Goal: Task Accomplishment & Management: Use online tool/utility

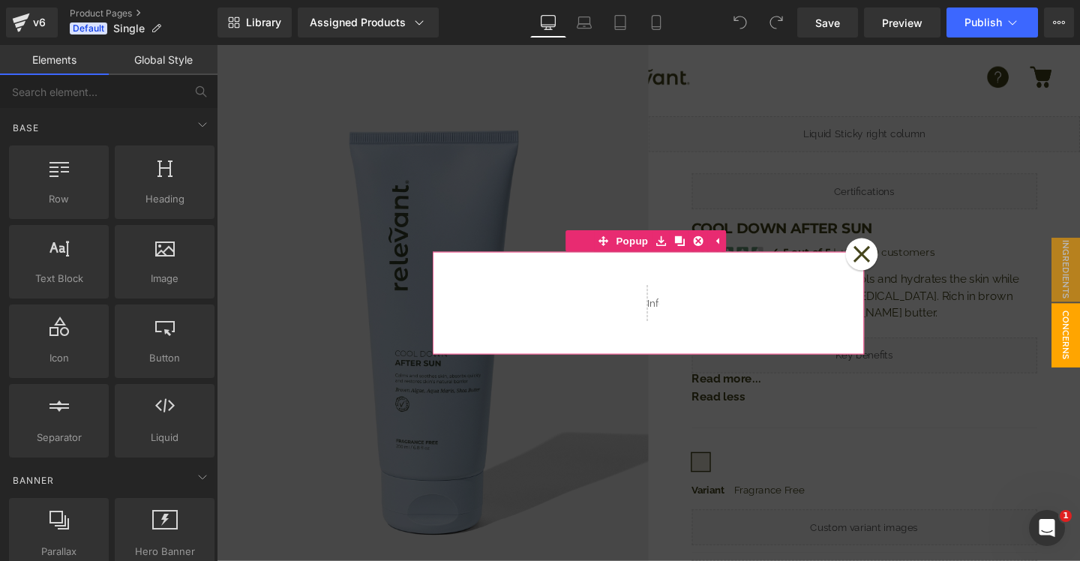
click at [887, 259] on icon at bounding box center [894, 265] width 19 height 19
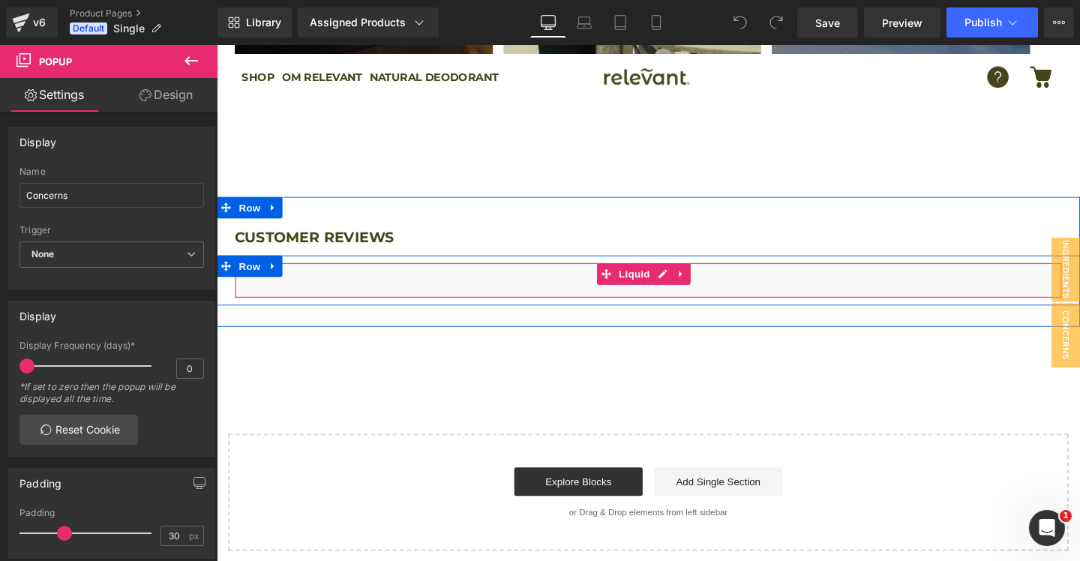
scroll to position [2621, 0]
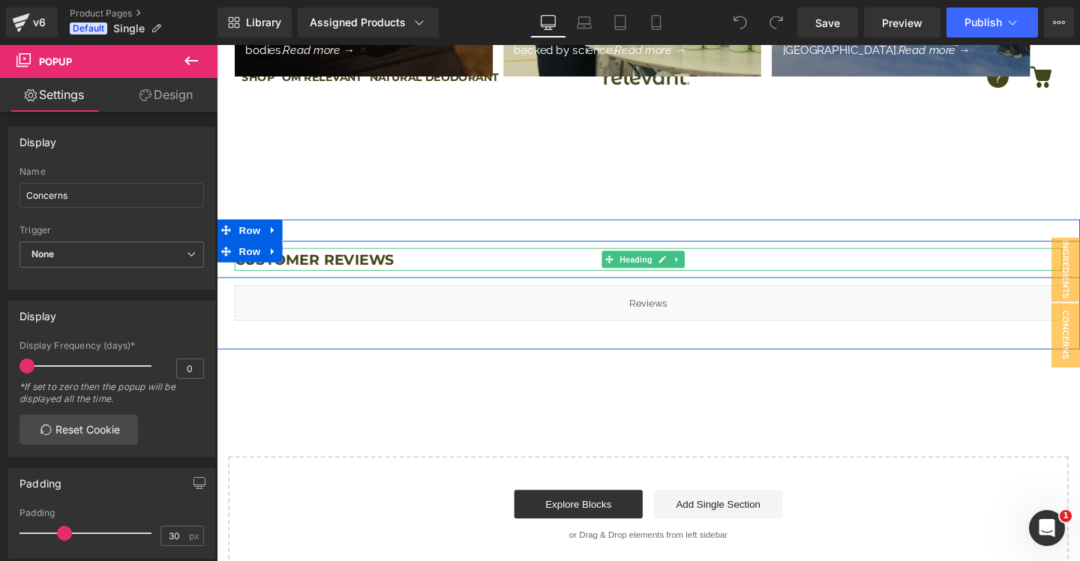
click at [335, 259] on h3 "Customer reviews" at bounding box center [670, 271] width 870 height 24
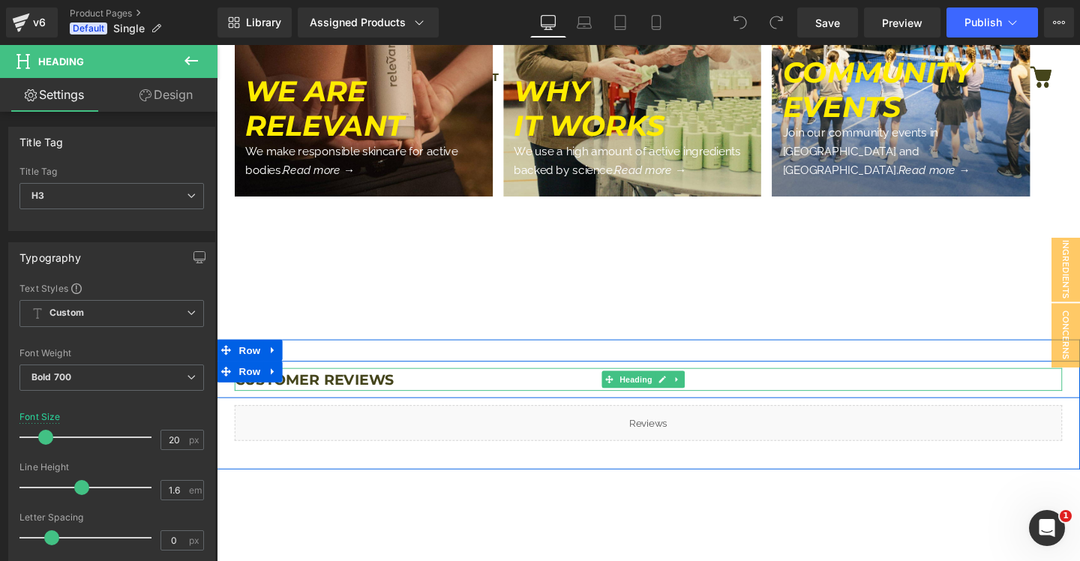
scroll to position [2494, 0]
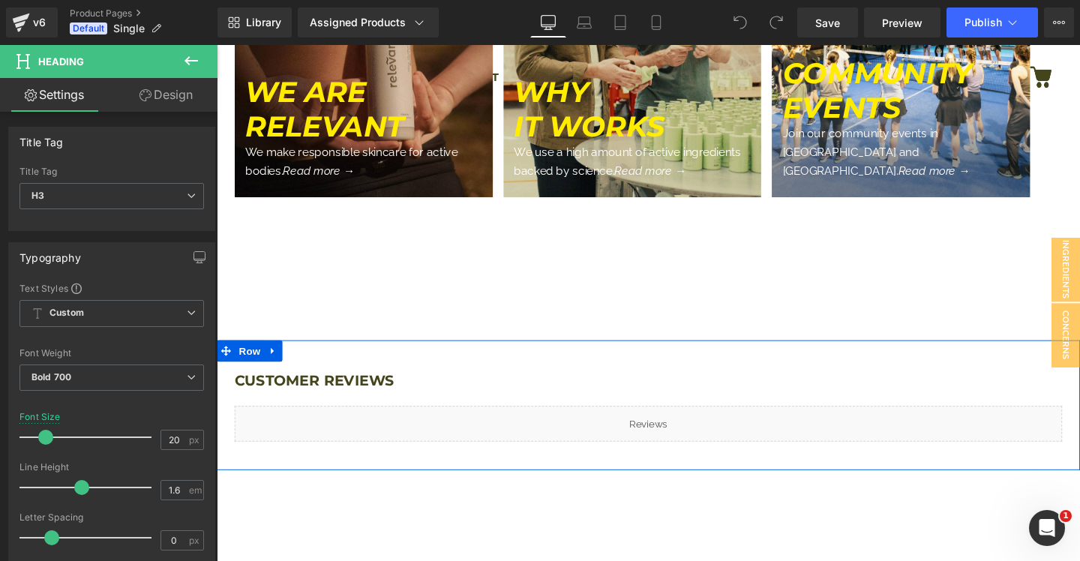
click at [554, 424] on div "Liquid" at bounding box center [670, 442] width 870 height 37
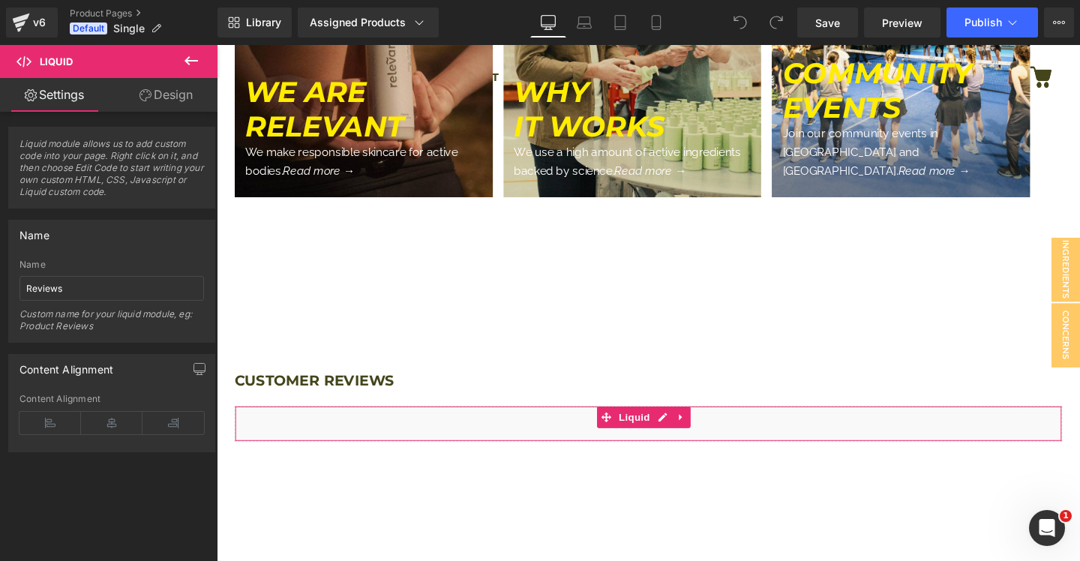
click at [172, 101] on link "Design" at bounding box center [166, 95] width 109 height 34
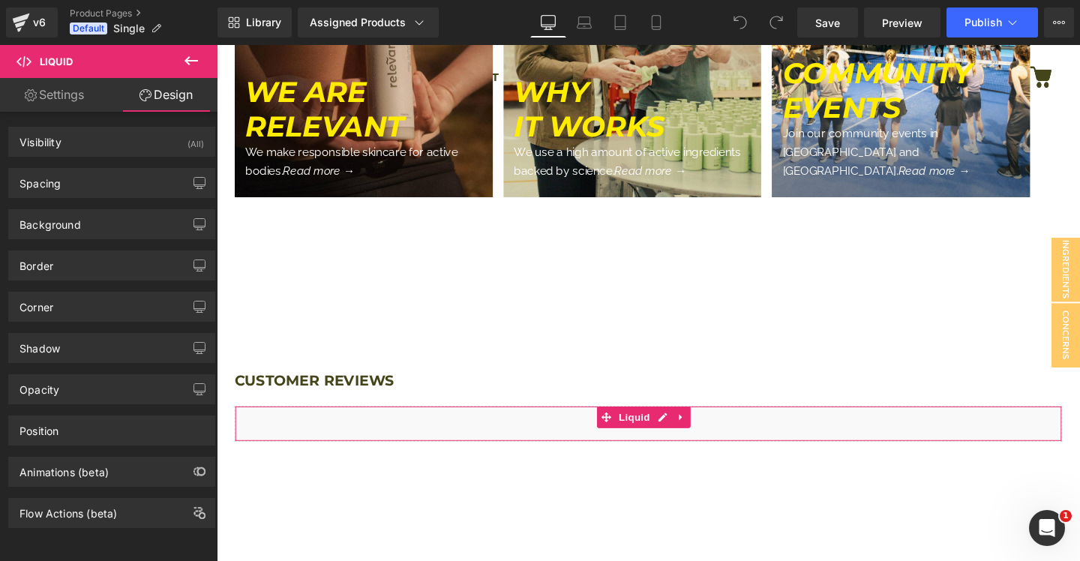
click at [83, 97] on link "Settings" at bounding box center [54, 95] width 109 height 34
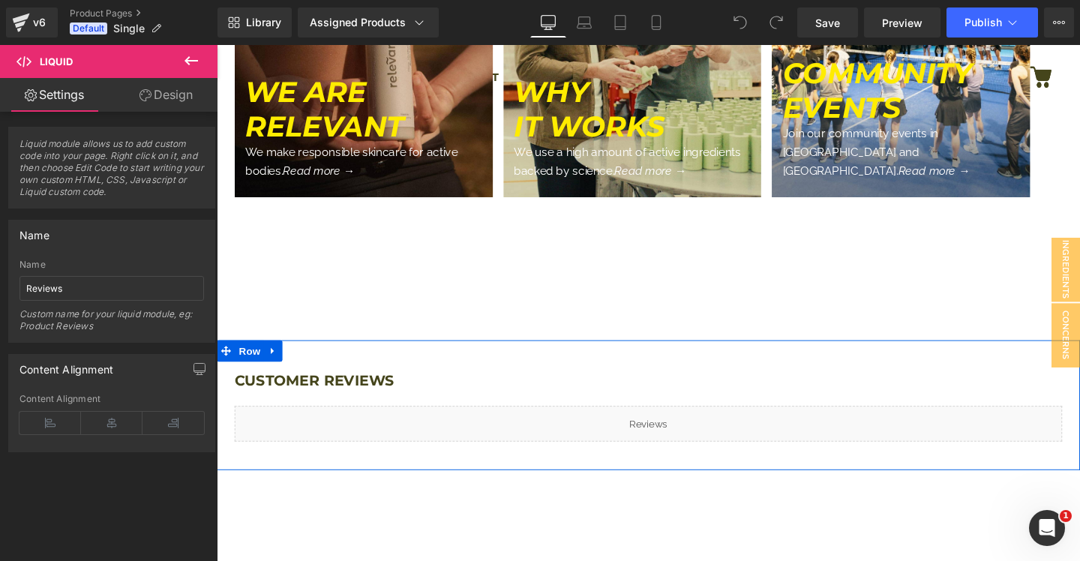
click at [391, 355] on div "Customer reviews Heading Row Liquid Row Row" at bounding box center [670, 423] width 907 height 136
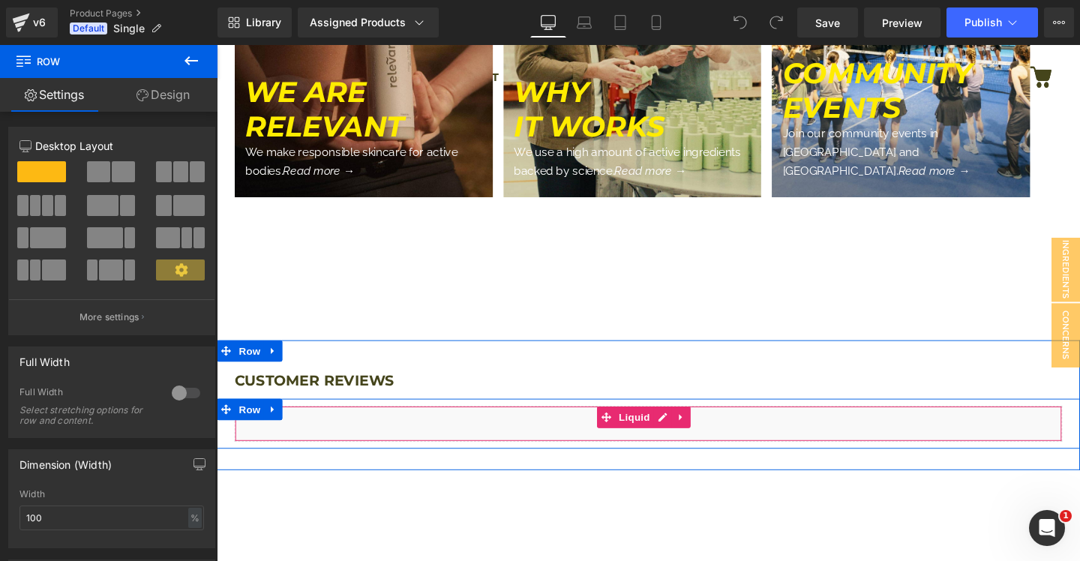
click at [407, 424] on div "Liquid" at bounding box center [670, 442] width 870 height 37
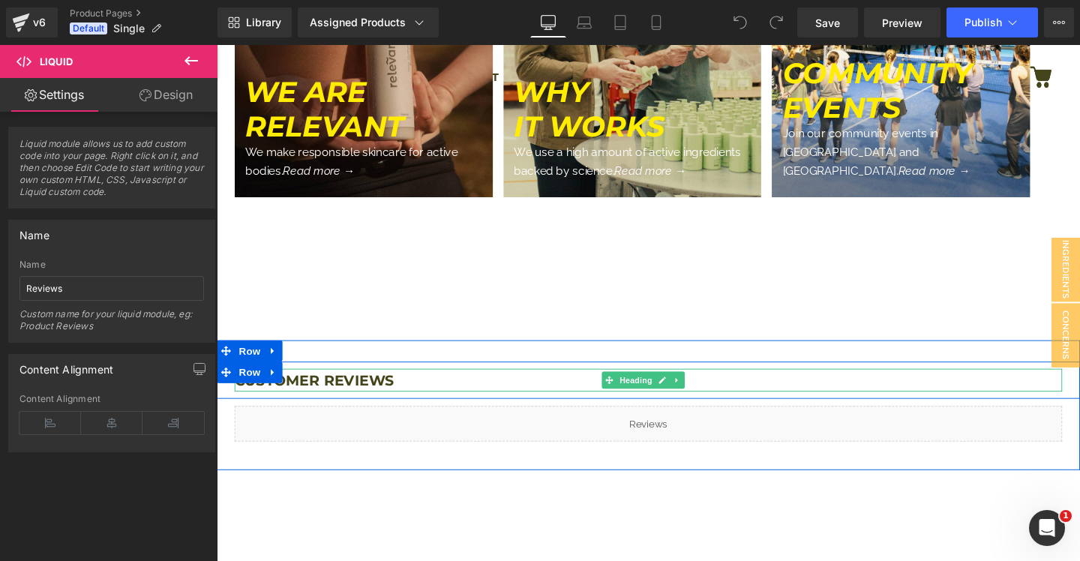
click at [364, 385] on h3 "Customer reviews" at bounding box center [670, 397] width 870 height 24
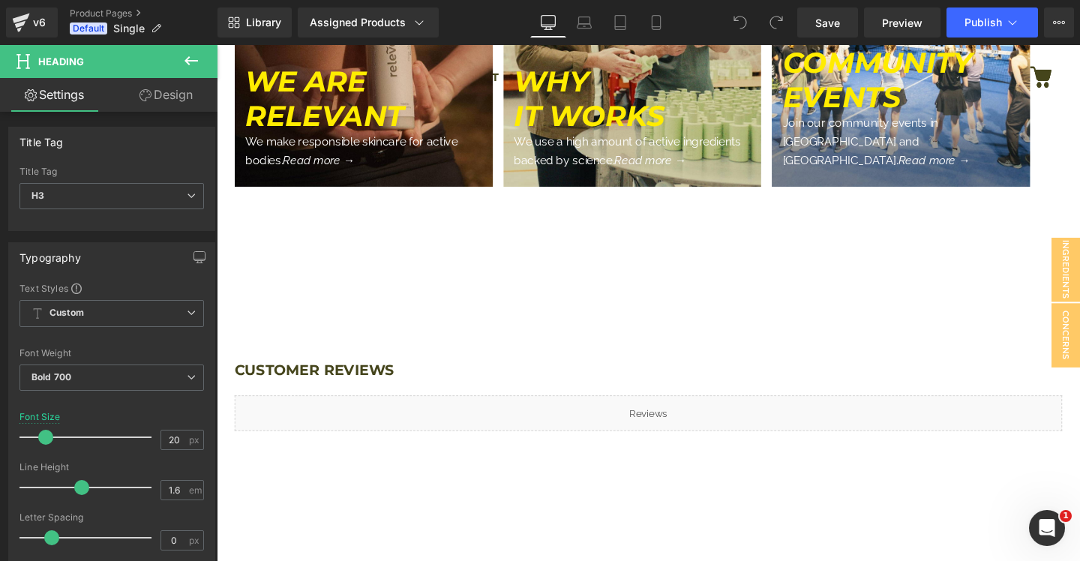
scroll to position [2437, 0]
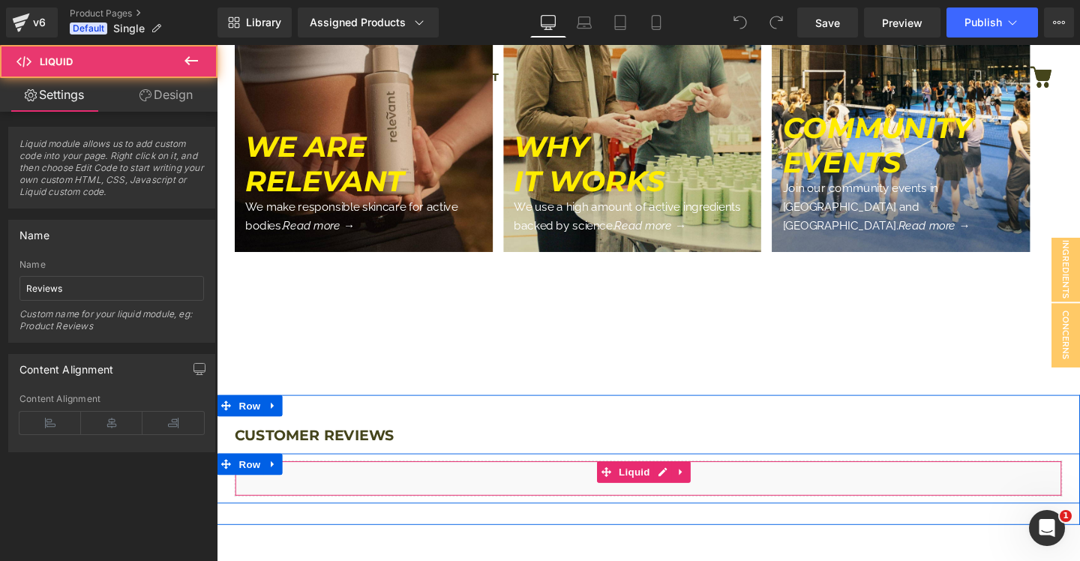
click at [421, 482] on div "Liquid" at bounding box center [670, 500] width 870 height 37
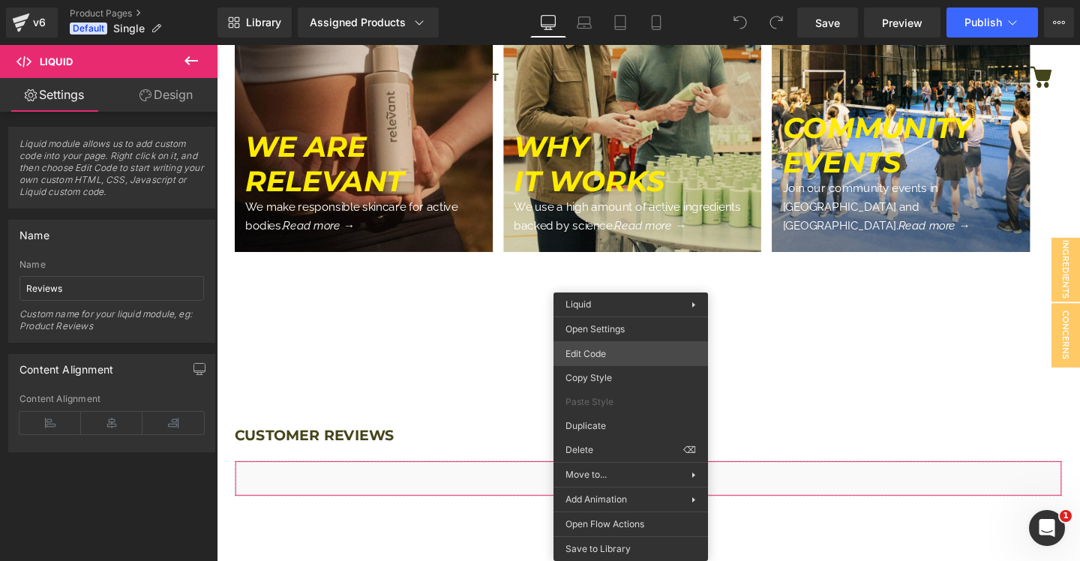
click at [603, 0] on div "You are previewing how the will restyle your page. You can not edit Elements in…" at bounding box center [540, 0] width 1080 height 0
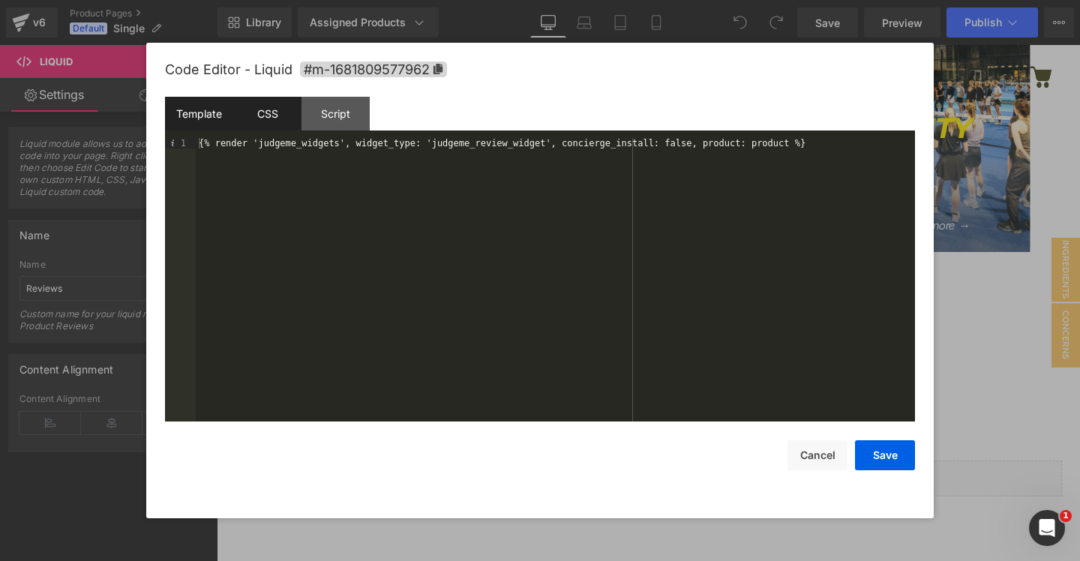
click at [260, 111] on div "CSS" at bounding box center [267, 114] width 68 height 34
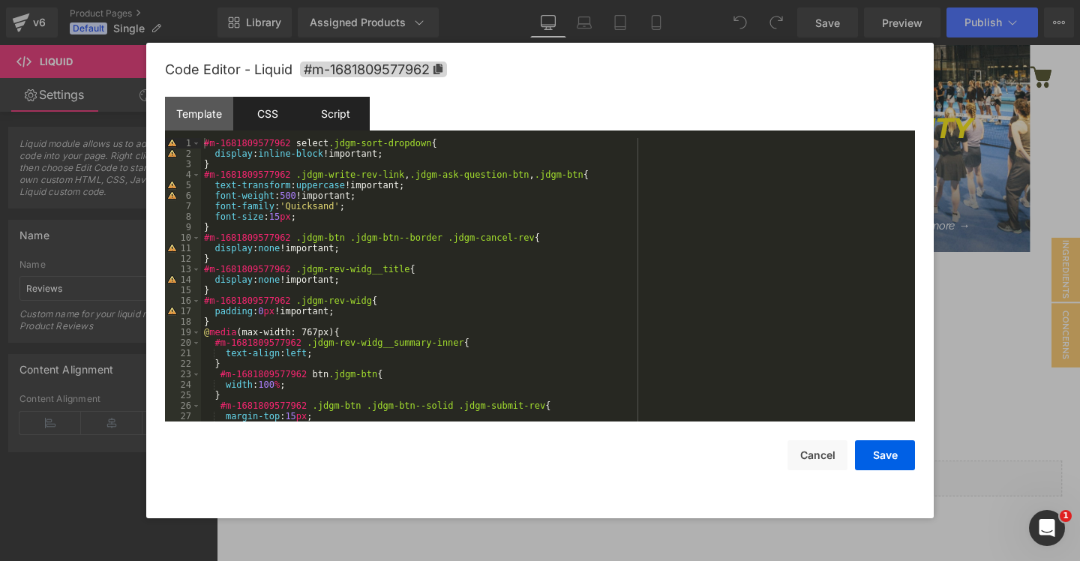
click at [353, 114] on div "Script" at bounding box center [335, 114] width 68 height 34
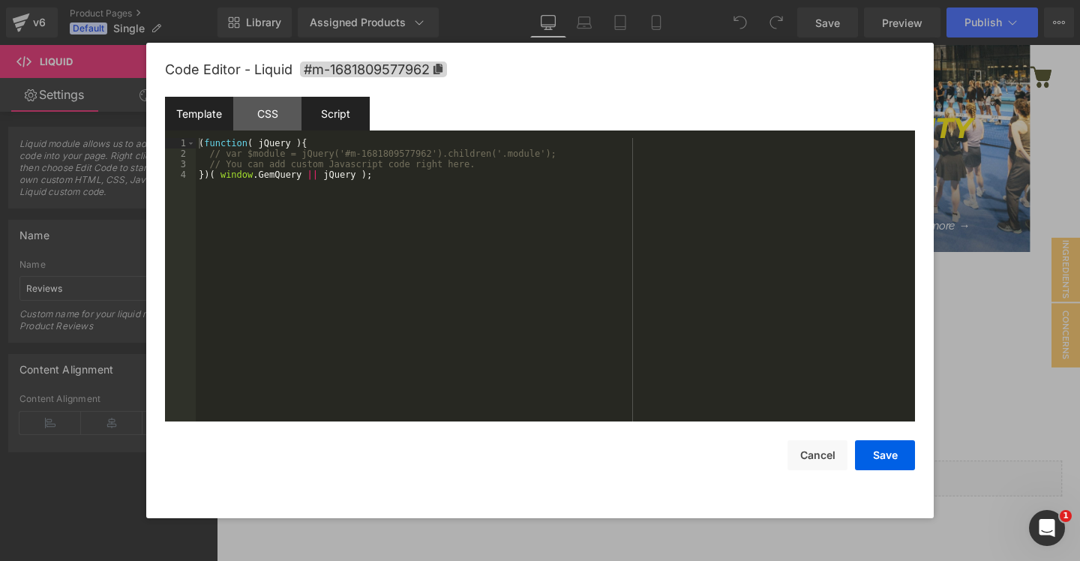
click at [190, 112] on div "Template" at bounding box center [199, 114] width 68 height 34
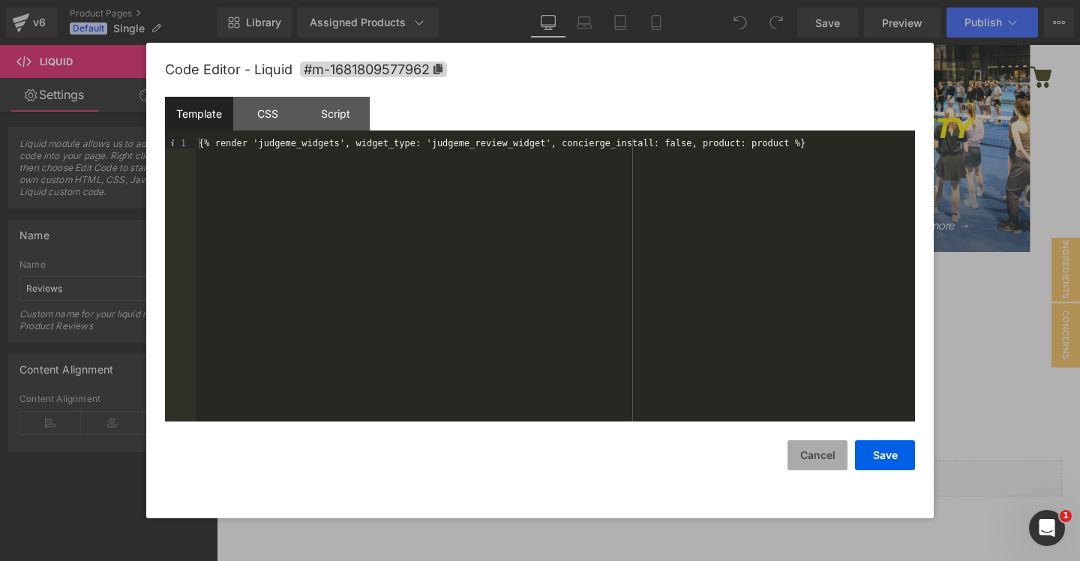
click at [812, 456] on button "Cancel" at bounding box center [817, 455] width 60 height 30
